Goal: Information Seeking & Learning: Learn about a topic

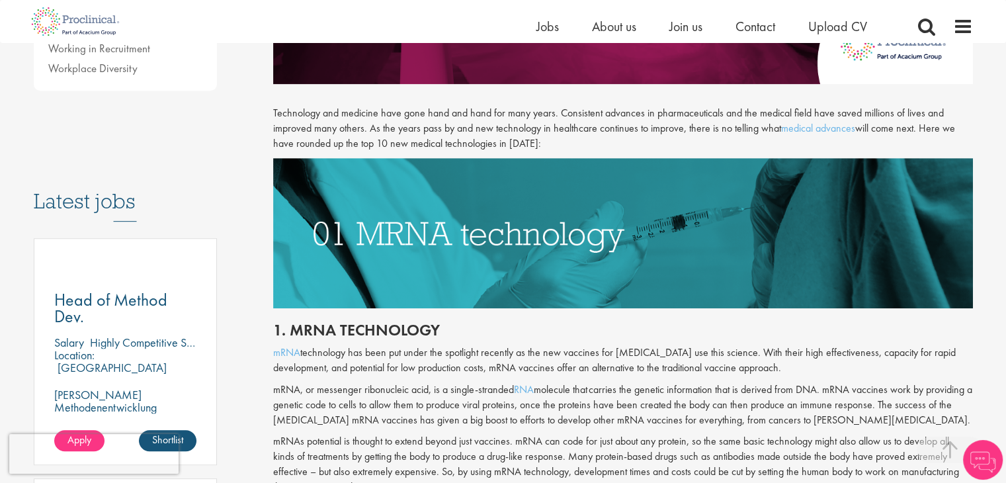
scroll to position [688, 0]
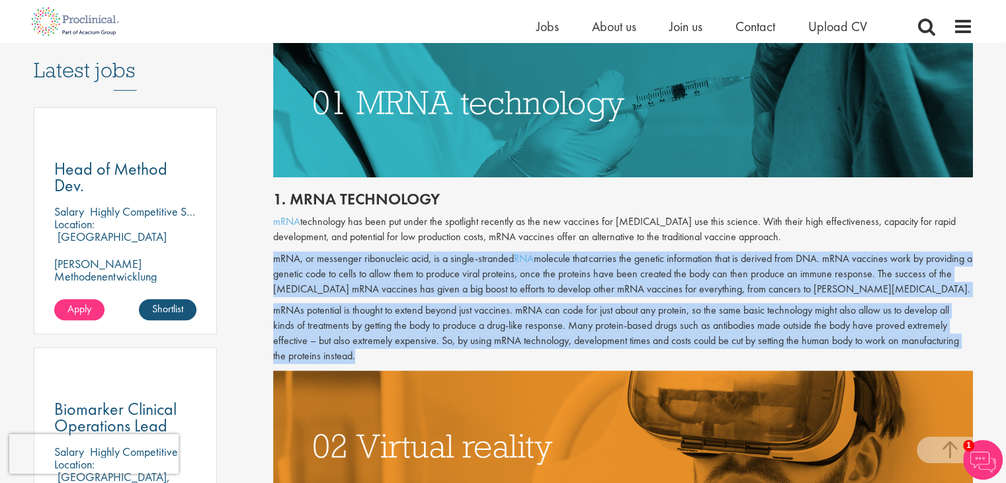
drag, startPoint x: 272, startPoint y: 255, endPoint x: 391, endPoint y: 416, distance: 200.9
copy div "mRNA, or messenger ribonucleic acid, is a single-stranded RNA molecule that car…"
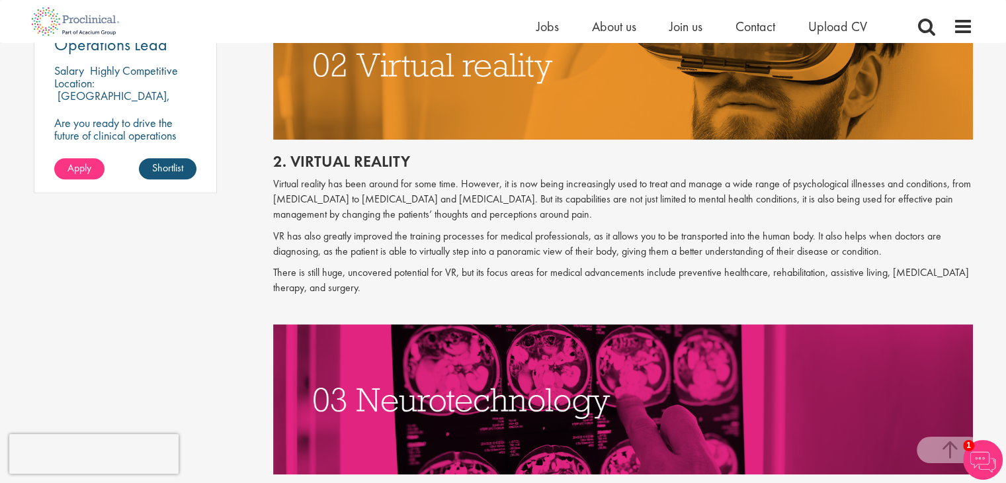
scroll to position [1084, 0]
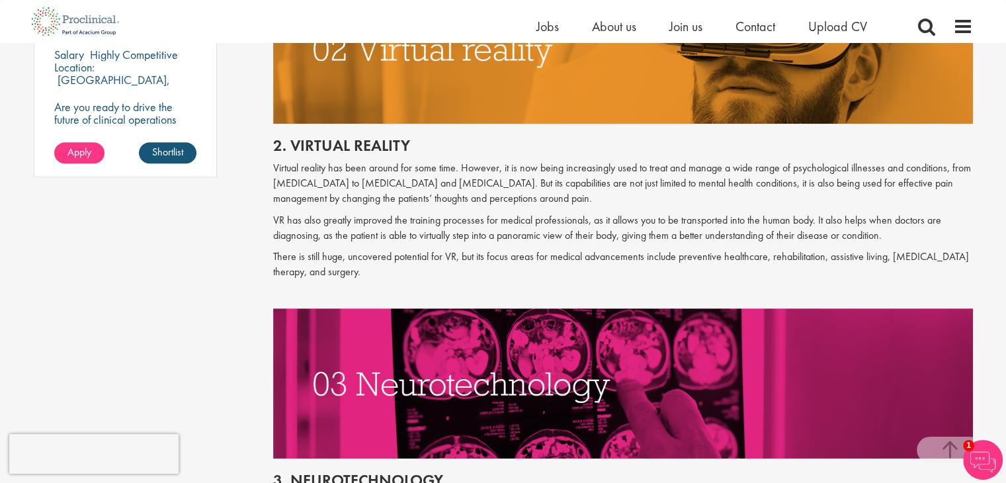
click at [824, 293] on p at bounding box center [623, 293] width 700 height 15
